Goal: Information Seeking & Learning: Learn about a topic

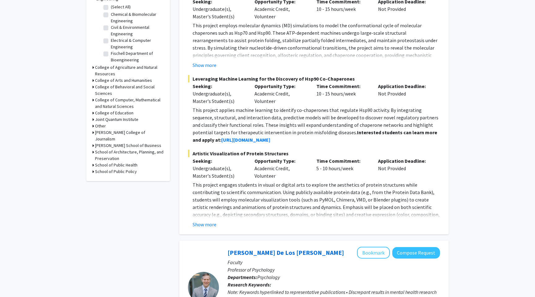
scroll to position [213, 0]
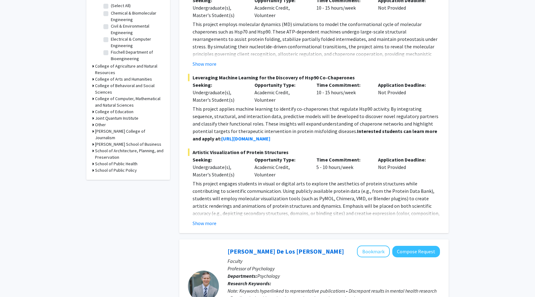
click at [261, 193] on p "This project engages students in visual or digital arts to explore the aestheti…" at bounding box center [317, 209] width 248 height 59
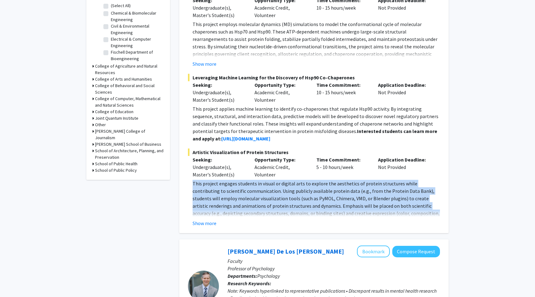
click at [261, 193] on p "This project engages students in visual or digital arts to explore the aestheti…" at bounding box center [317, 209] width 248 height 59
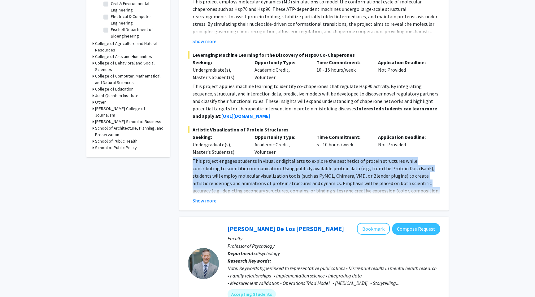
scroll to position [236, 0]
click at [199, 200] on button "Show more" at bounding box center [205, 199] width 24 height 7
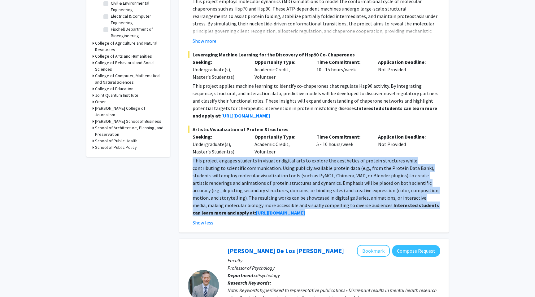
click at [218, 163] on p "This project engages students in visual or digital arts to explore the aestheti…" at bounding box center [317, 186] width 248 height 59
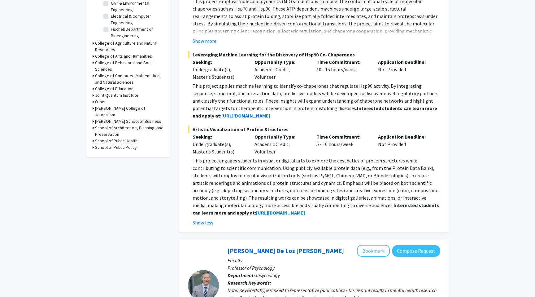
drag, startPoint x: 188, startPoint y: 128, endPoint x: 296, endPoint y: 210, distance: 135.5
click at [296, 210] on div "Artistic Visualization of Protein Structures Seeking: Undergraduate(s), Master'…" at bounding box center [314, 175] width 252 height 101
click at [296, 210] on p "This project engages students in visual or digital arts to explore the aestheti…" at bounding box center [317, 186] width 248 height 59
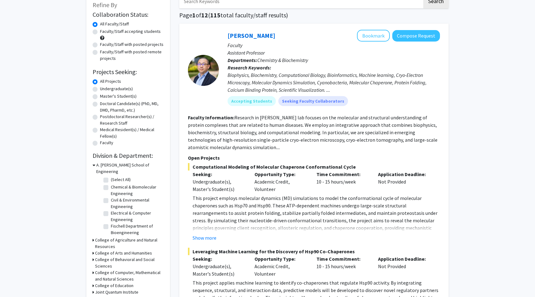
scroll to position [0, 0]
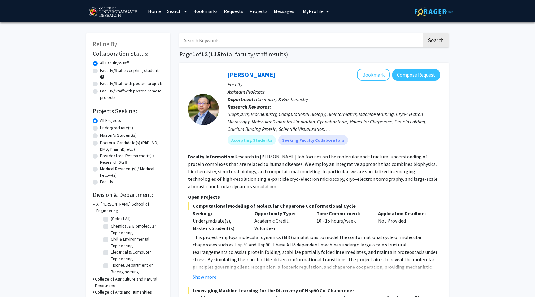
click at [129, 129] on label "Undergraduate(s)" at bounding box center [116, 128] width 33 height 7
click at [104, 129] on input "Undergraduate(s)" at bounding box center [102, 127] width 4 height 4
radio input "true"
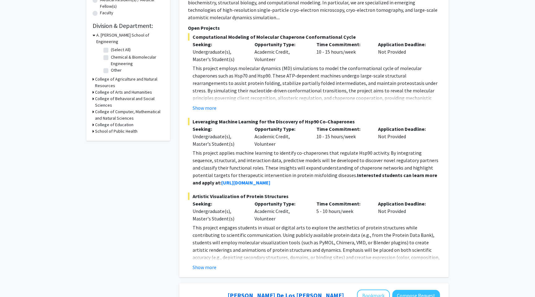
scroll to position [172, 0]
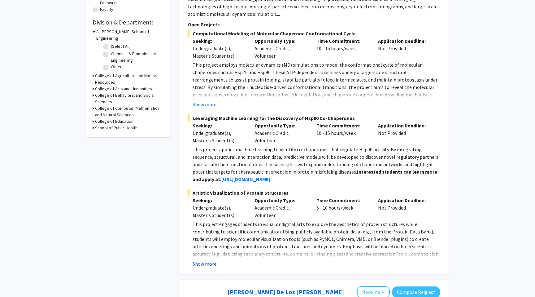
click at [208, 264] on button "Show more" at bounding box center [205, 263] width 24 height 7
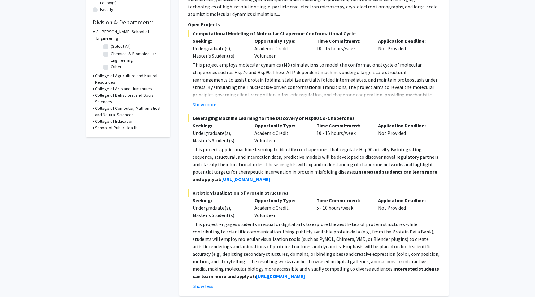
click at [214, 151] on p "This project applies machine learning to identify co-chaperones that regulate H…" at bounding box center [317, 164] width 248 height 37
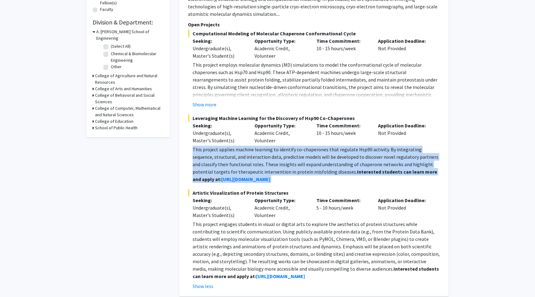
click at [214, 151] on p "This project applies machine learning to identify co-chaperones that regulate H…" at bounding box center [317, 164] width 248 height 37
click at [219, 151] on p "This project applies machine learning to identify co-chaperones that regulate H…" at bounding box center [317, 164] width 248 height 37
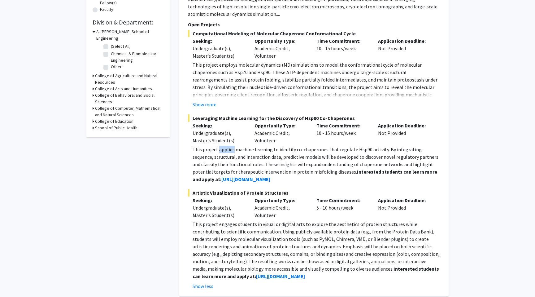
click at [219, 151] on p "This project applies machine learning to identify co-chaperones that regulate H…" at bounding box center [317, 164] width 248 height 37
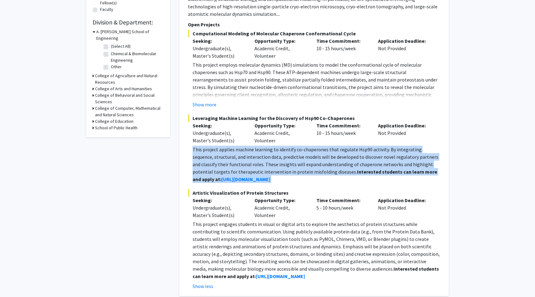
click at [219, 151] on p "This project applies machine learning to identify co-chaperones that regulate H…" at bounding box center [317, 164] width 248 height 37
click at [230, 150] on p "This project applies machine learning to identify co-chaperones that regulate H…" at bounding box center [317, 164] width 248 height 37
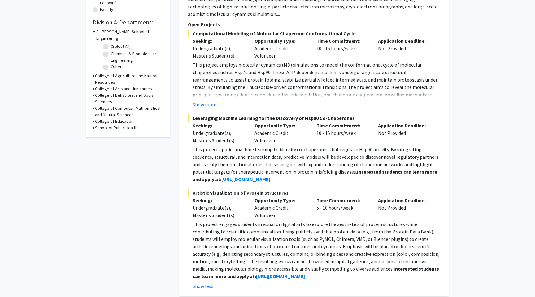
click at [199, 94] on p "This project employs molecular dynamics (MD) simulations to model the conformat…" at bounding box center [317, 87] width 248 height 52
click at [199, 97] on p "This project employs molecular dynamics (MD) simulations to model the conformat…" at bounding box center [317, 87] width 248 height 52
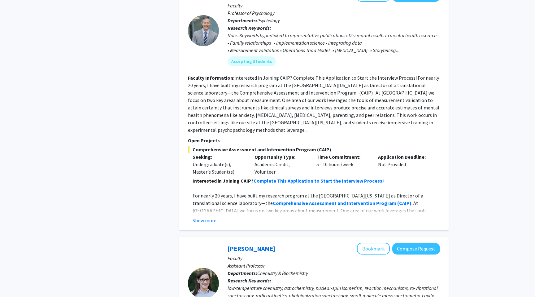
scroll to position [495, 0]
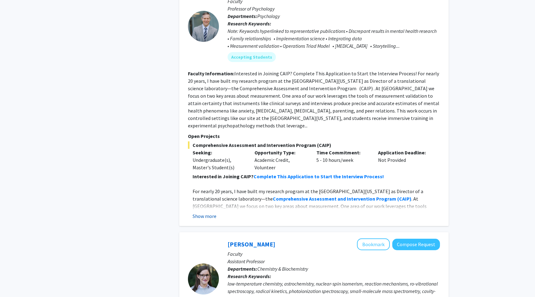
click at [207, 212] on button "Show more" at bounding box center [205, 215] width 24 height 7
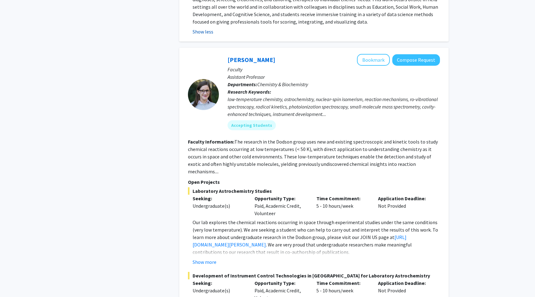
scroll to position [769, 0]
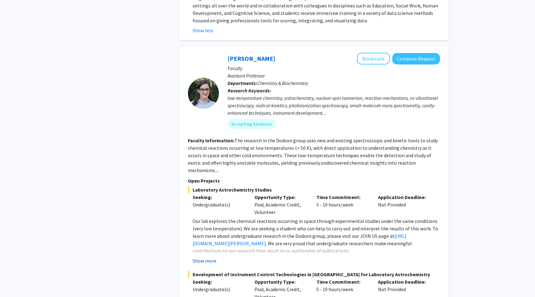
click at [208, 257] on button "Show more" at bounding box center [205, 260] width 24 height 7
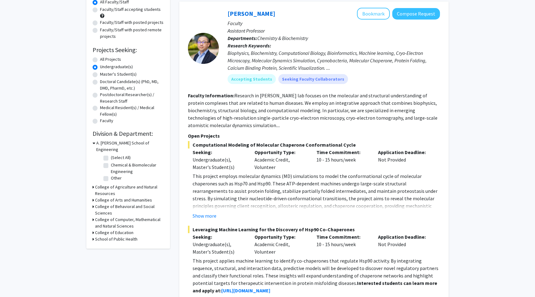
scroll to position [0, 0]
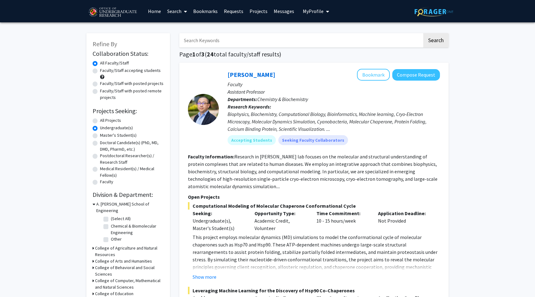
click at [100, 122] on label "All Projects" at bounding box center [110, 120] width 21 height 7
click at [100, 121] on input "All Projects" at bounding box center [102, 119] width 4 height 4
radio input "true"
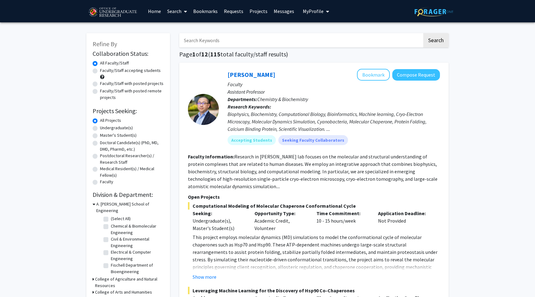
click at [100, 128] on label "Undergraduate(s)" at bounding box center [116, 128] width 33 height 7
click at [100, 128] on input "Undergraduate(s)" at bounding box center [102, 127] width 4 height 4
radio input "true"
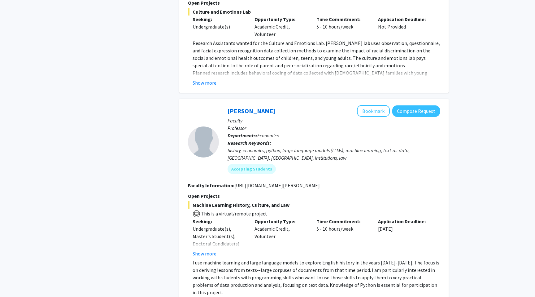
scroll to position [2276, 0]
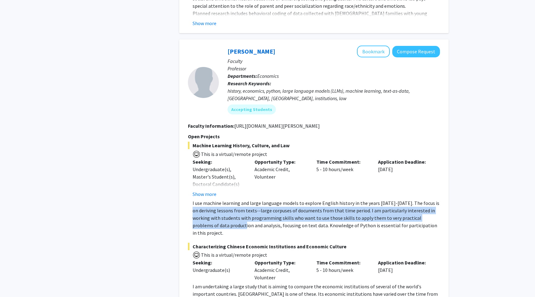
drag, startPoint x: 193, startPoint y: 185, endPoint x: 217, endPoint y: 204, distance: 30.2
click at [217, 204] on p "I use machine learning and large language models to explore English history in …" at bounding box center [317, 217] width 248 height 37
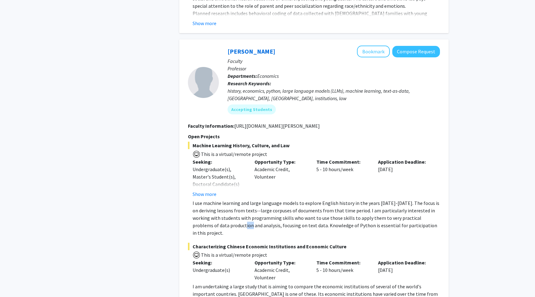
click at [217, 204] on p "I use machine learning and large language models to explore English history in …" at bounding box center [317, 217] width 248 height 37
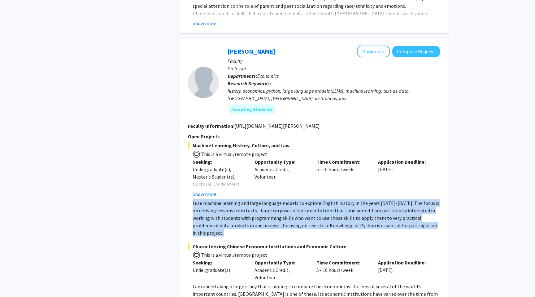
click at [217, 204] on p "I use machine learning and large language models to explore English history in …" at bounding box center [317, 217] width 248 height 37
click at [219, 201] on p "I use machine learning and large language models to explore English history in …" at bounding box center [317, 217] width 248 height 37
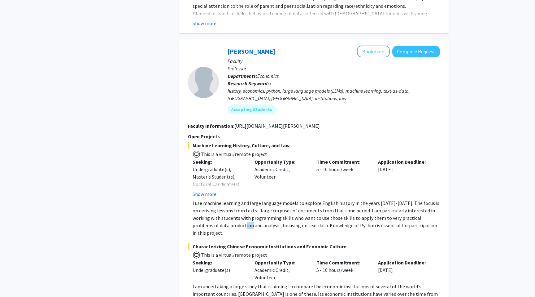
click at [219, 201] on p "I use machine learning and large language models to explore English history in …" at bounding box center [317, 217] width 248 height 37
click at [218, 201] on p "I use machine learning and large language models to explore English history in …" at bounding box center [317, 217] width 248 height 37
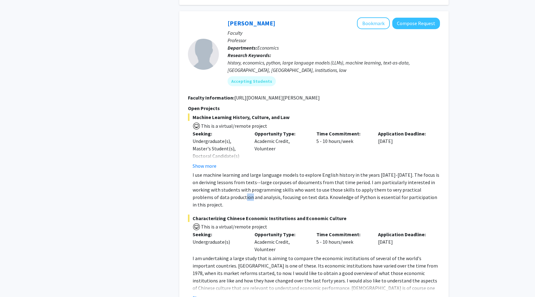
scroll to position [2308, 0]
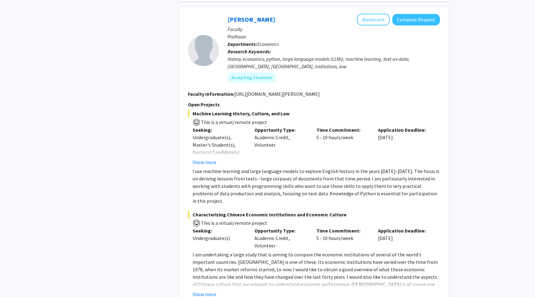
click at [199, 255] on p "I am undertaking a large study that is aiming to compare the economic instituti…" at bounding box center [317, 273] width 248 height 45
click at [199, 259] on fg-read-more "I am undertaking a large study that is aiming to compare the economic instituti…" at bounding box center [314, 274] width 252 height 47
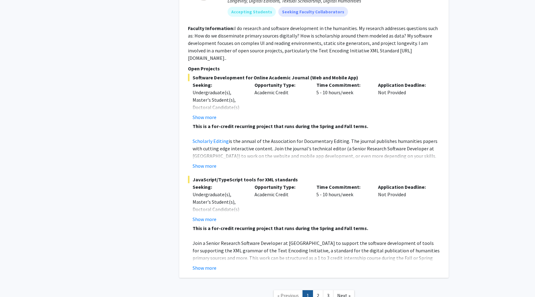
scroll to position [2887, 0]
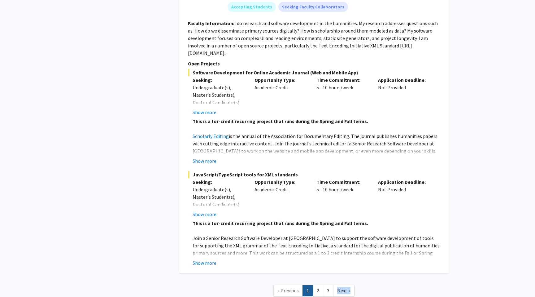
drag, startPoint x: 345, startPoint y: 241, endPoint x: 368, endPoint y: 254, distance: 26.4
click at [368, 279] on nav "« Previous 1 2 3 Next »" at bounding box center [314, 291] width 270 height 25
click at [344, 287] on span "Next »" at bounding box center [343, 290] width 13 height 6
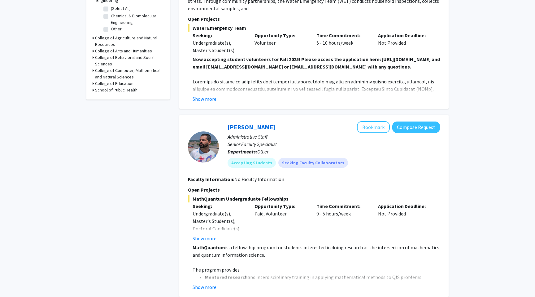
scroll to position [235, 0]
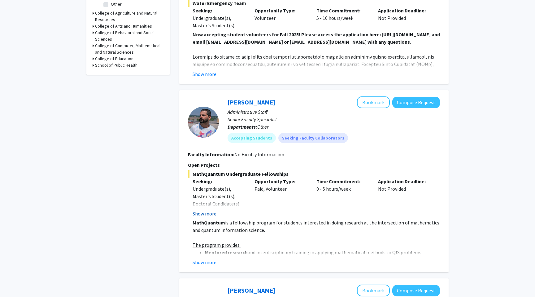
click at [210, 213] on button "Show more" at bounding box center [205, 213] width 24 height 7
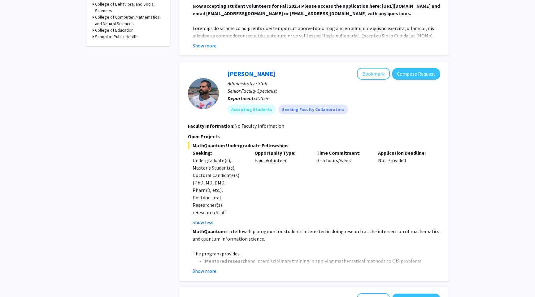
scroll to position [269, 0]
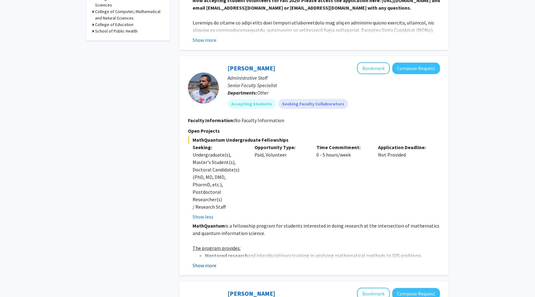
click at [207, 261] on button "Show more" at bounding box center [205, 264] width 24 height 7
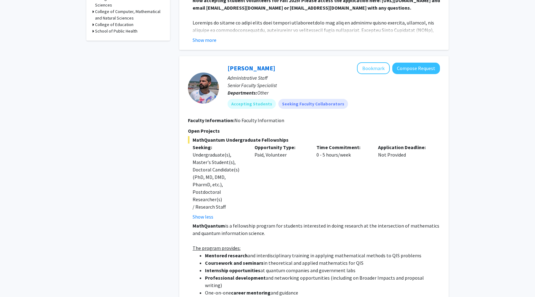
click at [250, 252] on li "Mentored research and interdisciplinary training in applying mathematical metho…" at bounding box center [322, 255] width 235 height 7
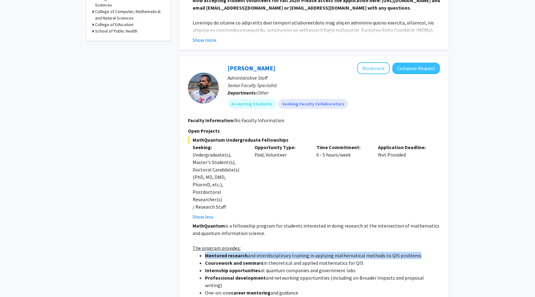
click at [250, 252] on li "Mentored research and interdisciplinary training in applying mathematical metho…" at bounding box center [322, 255] width 235 height 7
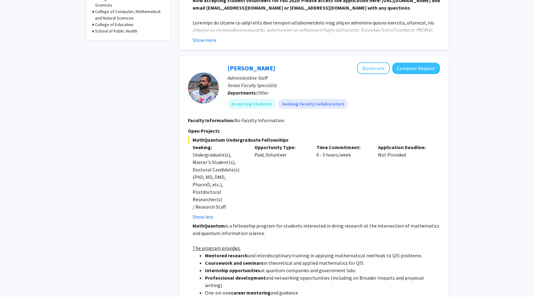
click at [254, 252] on li "Mentored research and interdisciplinary training in applying mathematical metho…" at bounding box center [322, 255] width 235 height 7
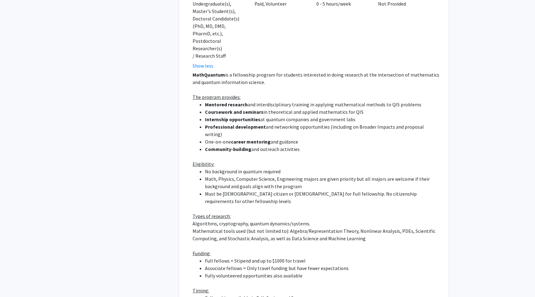
scroll to position [426, 0]
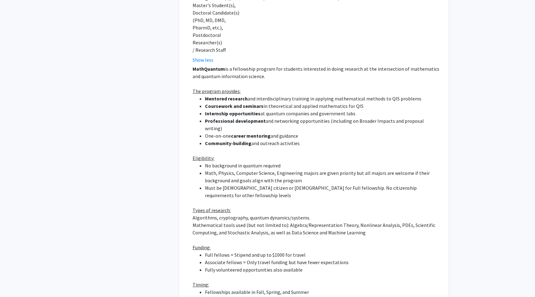
click at [269, 251] on li "Full fellows = Stipend and up to $1000 for travel" at bounding box center [322, 254] width 235 height 7
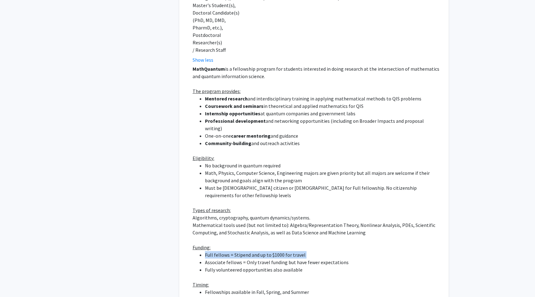
click at [269, 251] on li "Full fellows = Stipend and up to $1000 for travel" at bounding box center [322, 254] width 235 height 7
click at [269, 258] on li "Associate fellows = Only travel funding but have fewer expectations" at bounding box center [322, 261] width 235 height 7
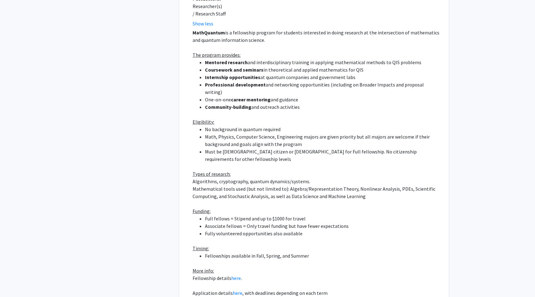
scroll to position [469, 0]
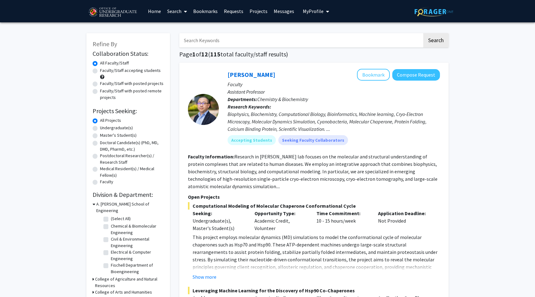
click at [112, 130] on label "Undergraduate(s)" at bounding box center [116, 128] width 33 height 7
click at [104, 129] on input "Undergraduate(s)" at bounding box center [102, 127] width 4 height 4
radio input "true"
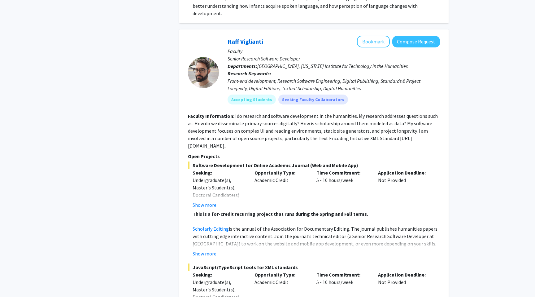
scroll to position [2887, 0]
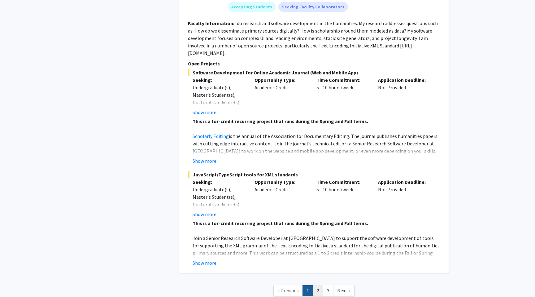
click at [317, 285] on link "2" at bounding box center [318, 290] width 11 height 11
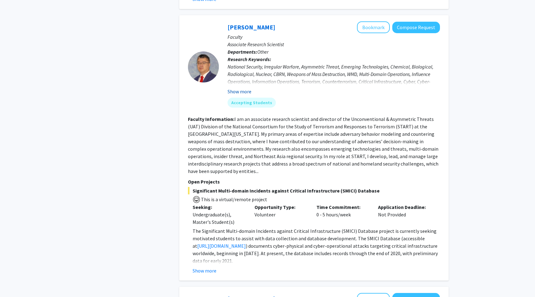
scroll to position [735, 0]
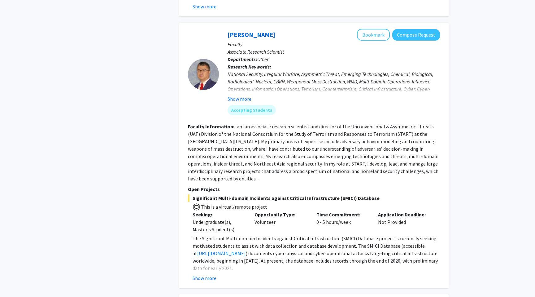
click at [241, 103] on fg-user-badges "Accepting Students" at bounding box center [334, 109] width 213 height 12
click at [241, 95] on button "Show more" at bounding box center [240, 98] width 24 height 7
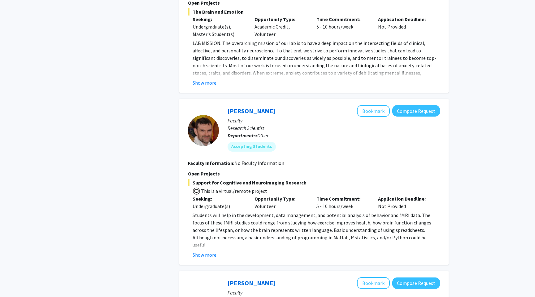
scroll to position [1433, 0]
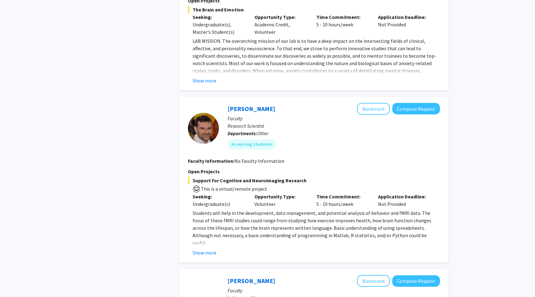
click at [210, 224] on fg-read-more "Students will help in the development, data management, and potential analysis …" at bounding box center [314, 232] width 252 height 47
click at [206, 249] on button "Show more" at bounding box center [205, 252] width 24 height 7
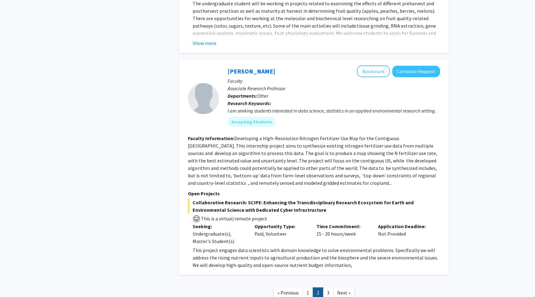
scroll to position [2060, 0]
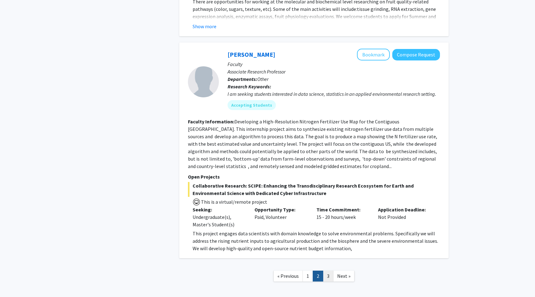
click at [330, 270] on link "3" at bounding box center [328, 275] width 11 height 11
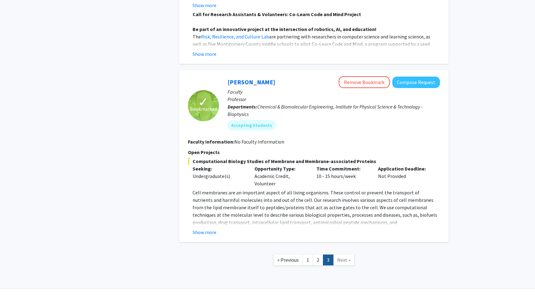
scroll to position [546, 0]
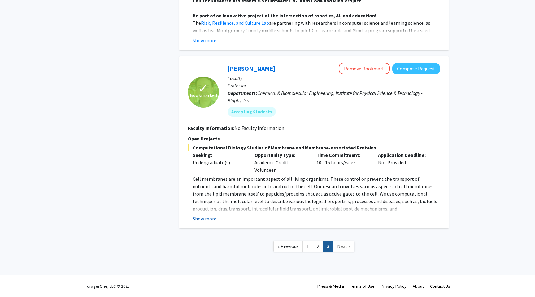
click at [200, 218] on button "Show more" at bounding box center [205, 218] width 24 height 7
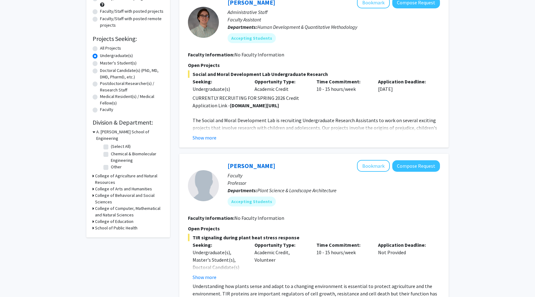
scroll to position [0, 0]
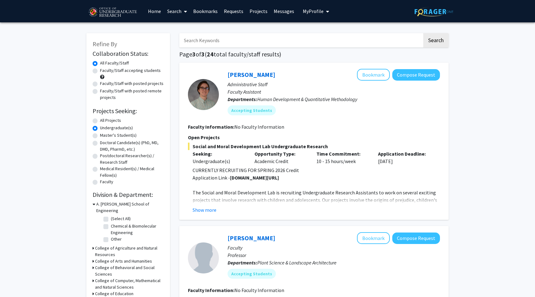
click at [100, 120] on label "All Projects" at bounding box center [110, 120] width 21 height 7
click at [100, 120] on input "All Projects" at bounding box center [102, 119] width 4 height 4
radio input "true"
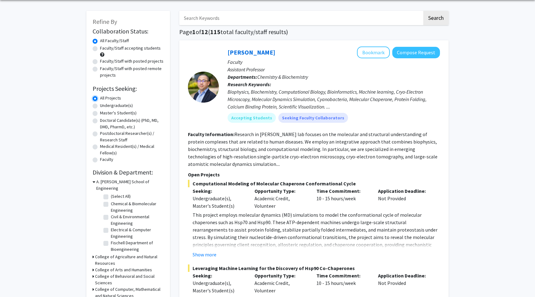
scroll to position [24, 0]
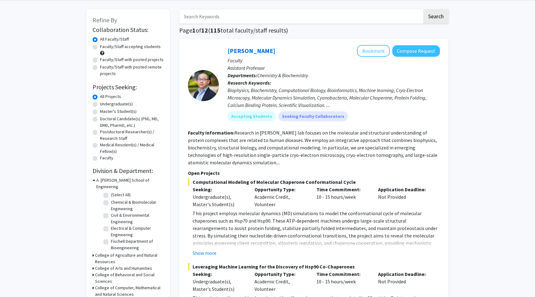
click at [111, 191] on label "(Select All)" at bounding box center [121, 194] width 20 height 7
click at [111, 191] on input "(Select All)" at bounding box center [113, 193] width 4 height 4
checkbox input "true"
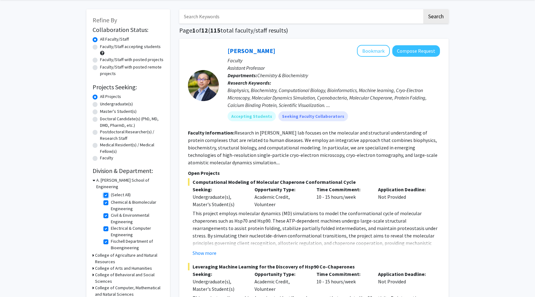
checkbox input "true"
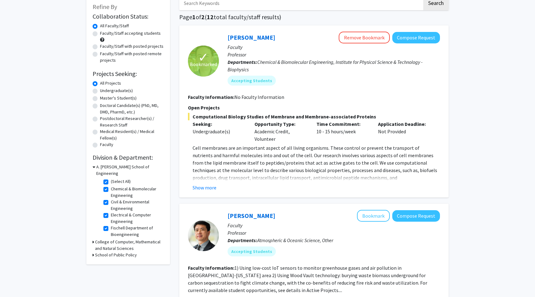
scroll to position [42, 0]
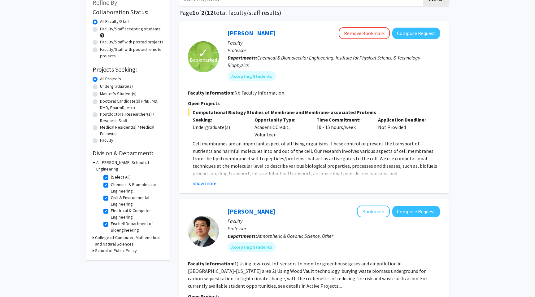
click at [113, 234] on h3 "College of Computer, Mathematical and Natural Sciences" at bounding box center [129, 240] width 69 height 13
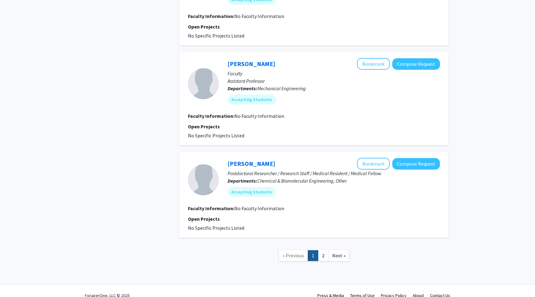
scroll to position [1082, 0]
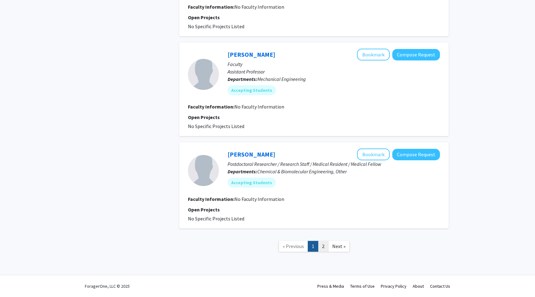
click at [326, 247] on link "2" at bounding box center [323, 246] width 11 height 11
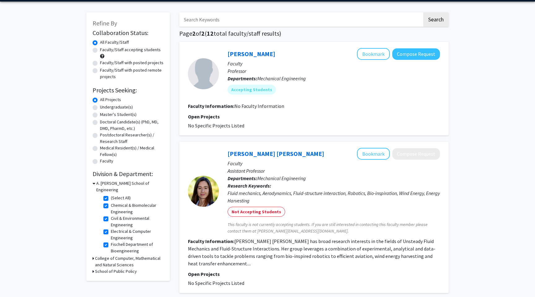
scroll to position [21, 0]
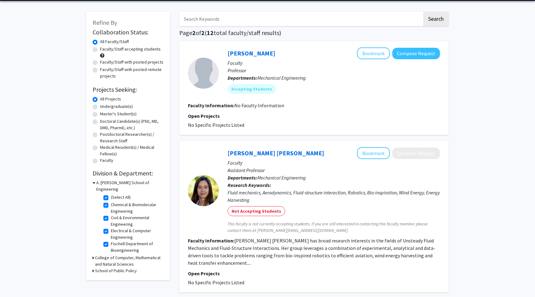
click at [322, 252] on fg-read-more "[PERSON_NAME] [PERSON_NAME] has broad research interests in the fields of Unste…" at bounding box center [312, 251] width 248 height 28
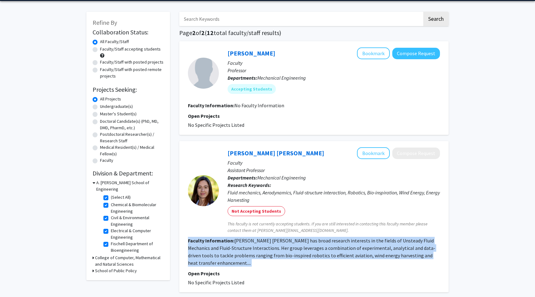
click at [322, 252] on fg-read-more "[PERSON_NAME] [PERSON_NAME] has broad research interests in the fields of Unste…" at bounding box center [312, 251] width 248 height 28
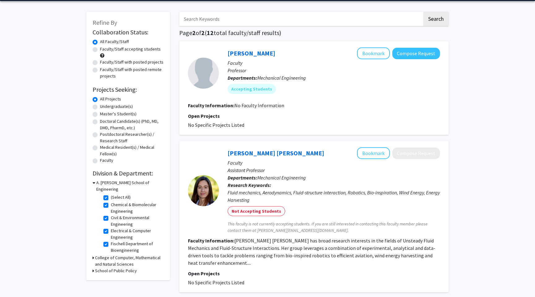
click at [322, 256] on fg-read-more "[PERSON_NAME] [PERSON_NAME] has broad research interests in the fields of Unste…" at bounding box center [312, 251] width 248 height 28
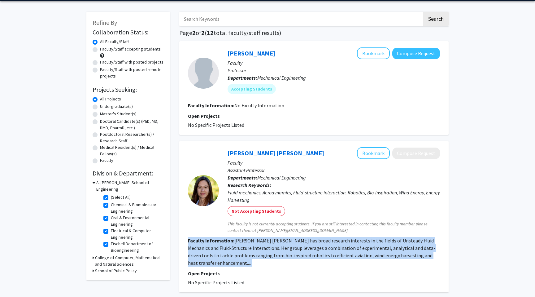
click at [322, 256] on fg-read-more "[PERSON_NAME] [PERSON_NAME] has broad research interests in the fields of Unste…" at bounding box center [312, 251] width 248 height 28
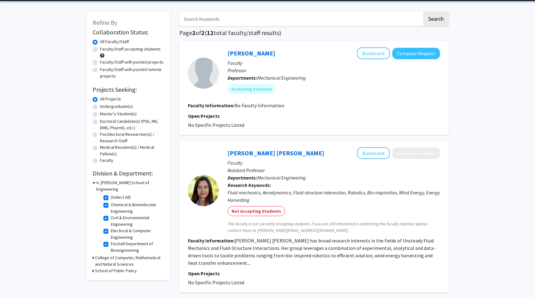
click at [317, 259] on section "Faculty Information: [PERSON_NAME] [PERSON_NAME] has broad research interests i…" at bounding box center [314, 252] width 252 height 30
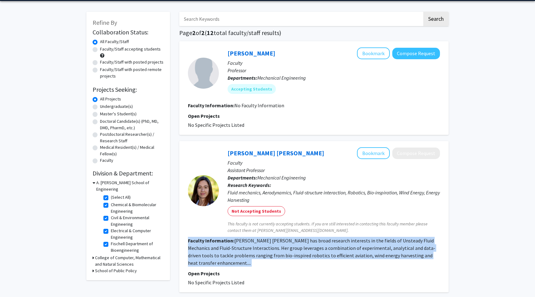
click at [317, 259] on section "Faculty Information: [PERSON_NAME] [PERSON_NAME] has broad research interests i…" at bounding box center [314, 252] width 252 height 30
click at [320, 259] on section "Faculty Information: [PERSON_NAME] [PERSON_NAME] has broad research interests i…" at bounding box center [314, 252] width 252 height 30
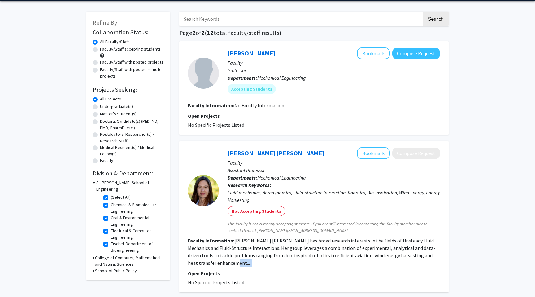
click at [320, 259] on section "Faculty Information: [PERSON_NAME] [PERSON_NAME] has broad research interests i…" at bounding box center [314, 252] width 252 height 30
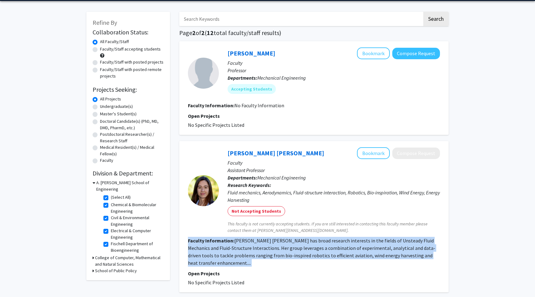
click at [320, 259] on section "Faculty Information: [PERSON_NAME] [PERSON_NAME] has broad research interests i…" at bounding box center [314, 252] width 252 height 30
click at [327, 259] on section "Faculty Information: [PERSON_NAME] [PERSON_NAME] has broad research interests i…" at bounding box center [314, 252] width 252 height 30
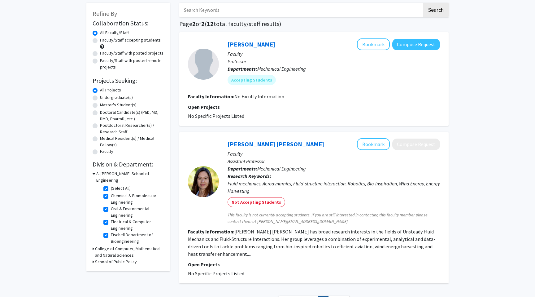
scroll to position [31, 0]
click at [256, 143] on link "[PERSON_NAME] [PERSON_NAME]" at bounding box center [276, 143] width 97 height 8
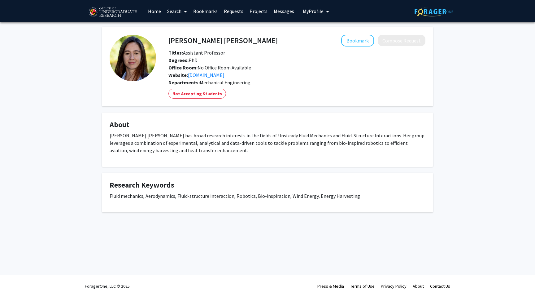
drag, startPoint x: 247, startPoint y: 40, endPoint x: 167, endPoint y: 43, distance: 80.3
click at [167, 43] on div "[PERSON_NAME] [PERSON_NAME] Bookmark Compose Request" at bounding box center [297, 41] width 266 height 12
drag, startPoint x: 173, startPoint y: 47, endPoint x: 171, endPoint y: 42, distance: 5.8
click at [171, 42] on div "[PERSON_NAME] [PERSON_NAME] Bookmark Compose Request Titles: Assistant Professo…" at bounding box center [297, 57] width 266 height 44
click at [171, 42] on h4 "[PERSON_NAME] [PERSON_NAME]" at bounding box center [223, 40] width 109 height 11
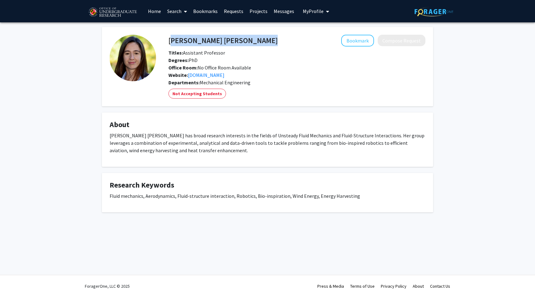
drag, startPoint x: 170, startPoint y: 42, endPoint x: 253, endPoint y: 43, distance: 82.7
click at [253, 43] on div "[PERSON_NAME] [PERSON_NAME] Bookmark Compose Request" at bounding box center [297, 41] width 266 height 12
copy h4 "[PERSON_NAME] [PERSON_NAME]"
